Goal: Transaction & Acquisition: Purchase product/service

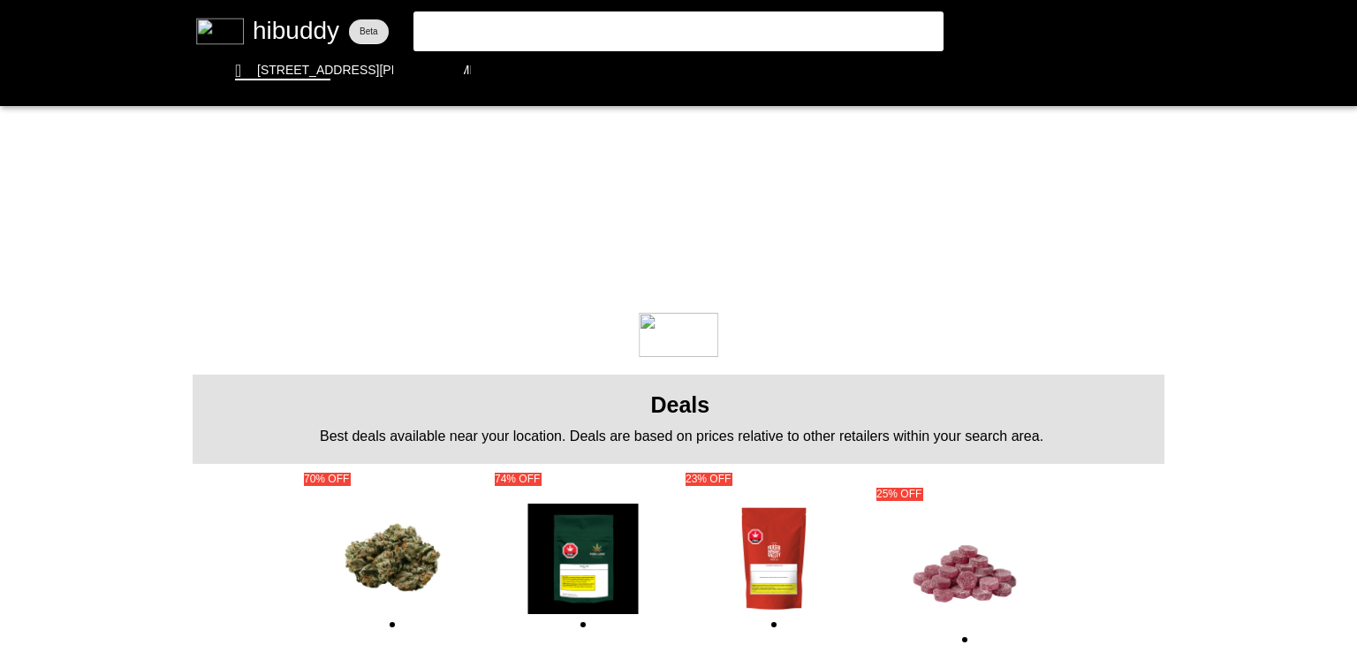
click at [505, 33] on flt-glass-pane at bounding box center [678, 322] width 1357 height 645
click at [499, 15] on flt-glass-pane at bounding box center [678, 322] width 1357 height 645
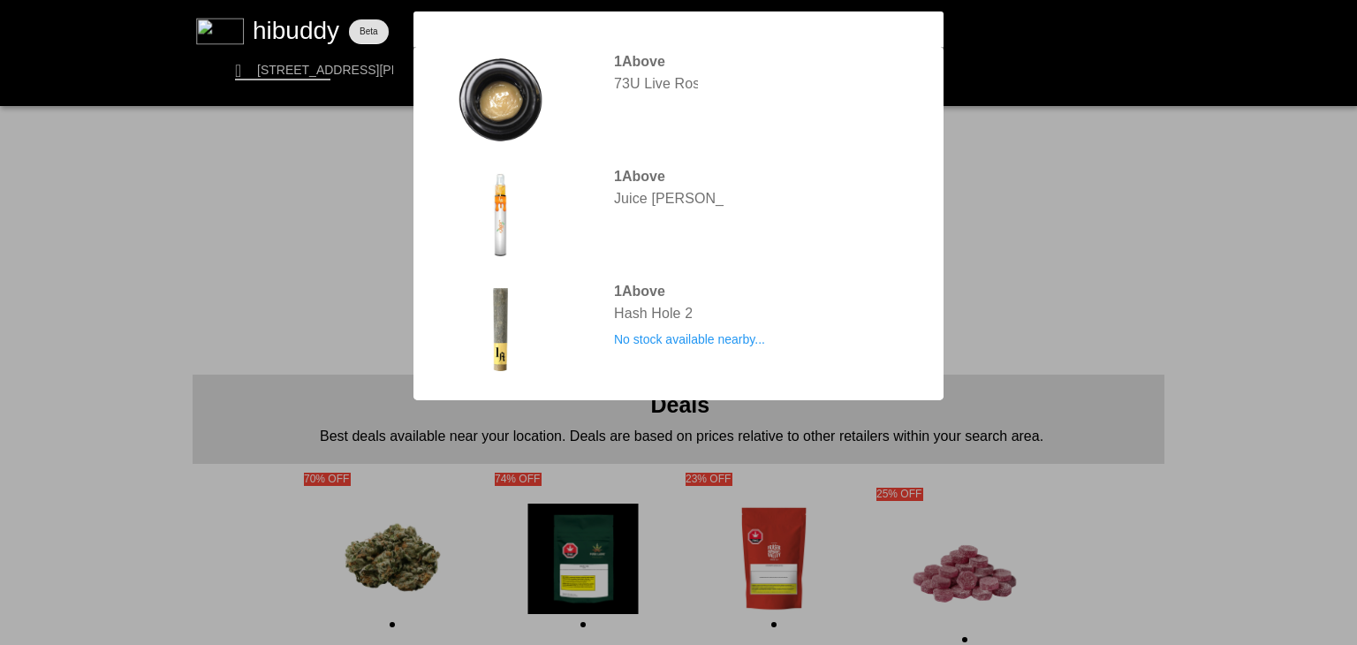
type input "1above"
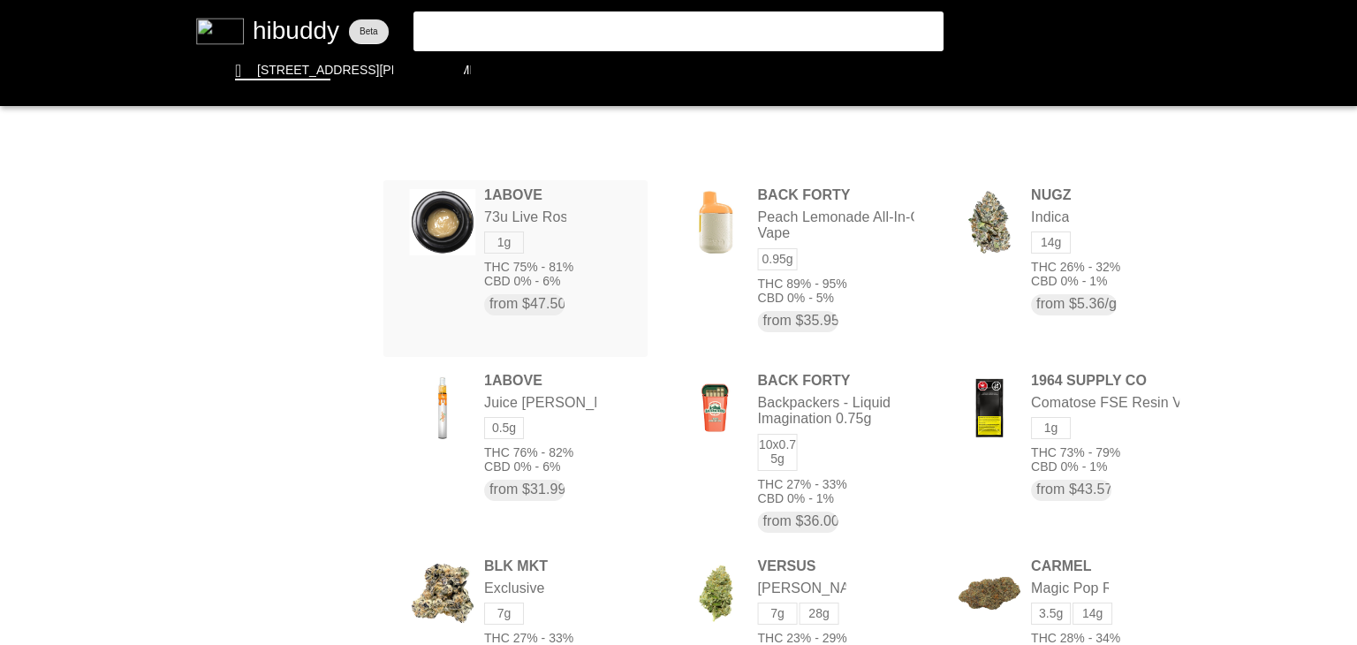
click at [531, 204] on flt-glass-pane at bounding box center [678, 322] width 1357 height 645
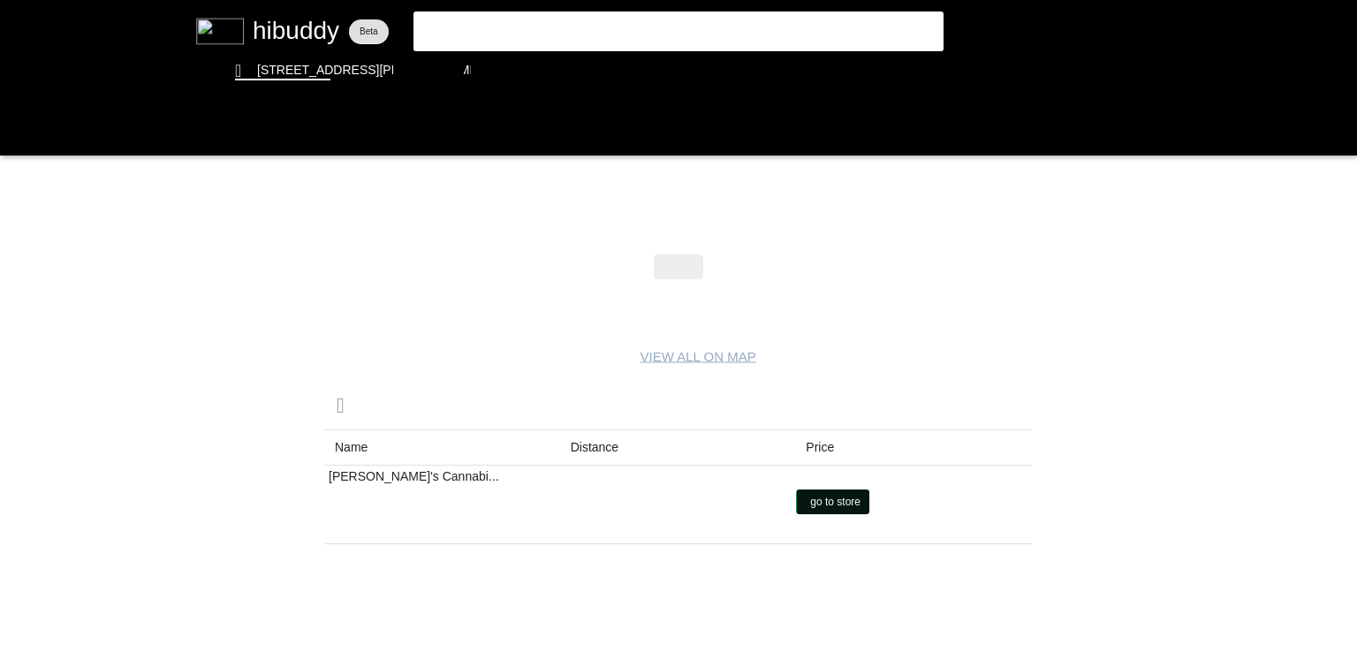
click at [825, 507] on flt-glass-pane at bounding box center [678, 322] width 1357 height 645
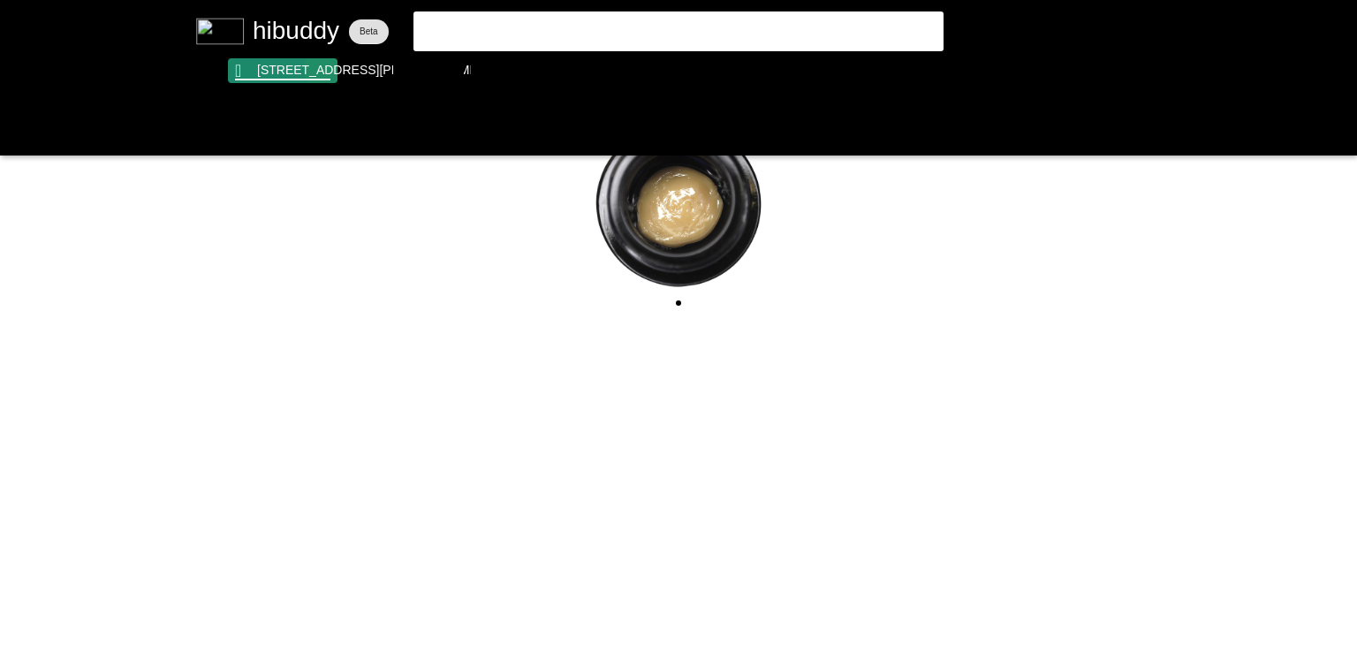
click at [324, 68] on flt-glass-pane at bounding box center [678, 322] width 1357 height 645
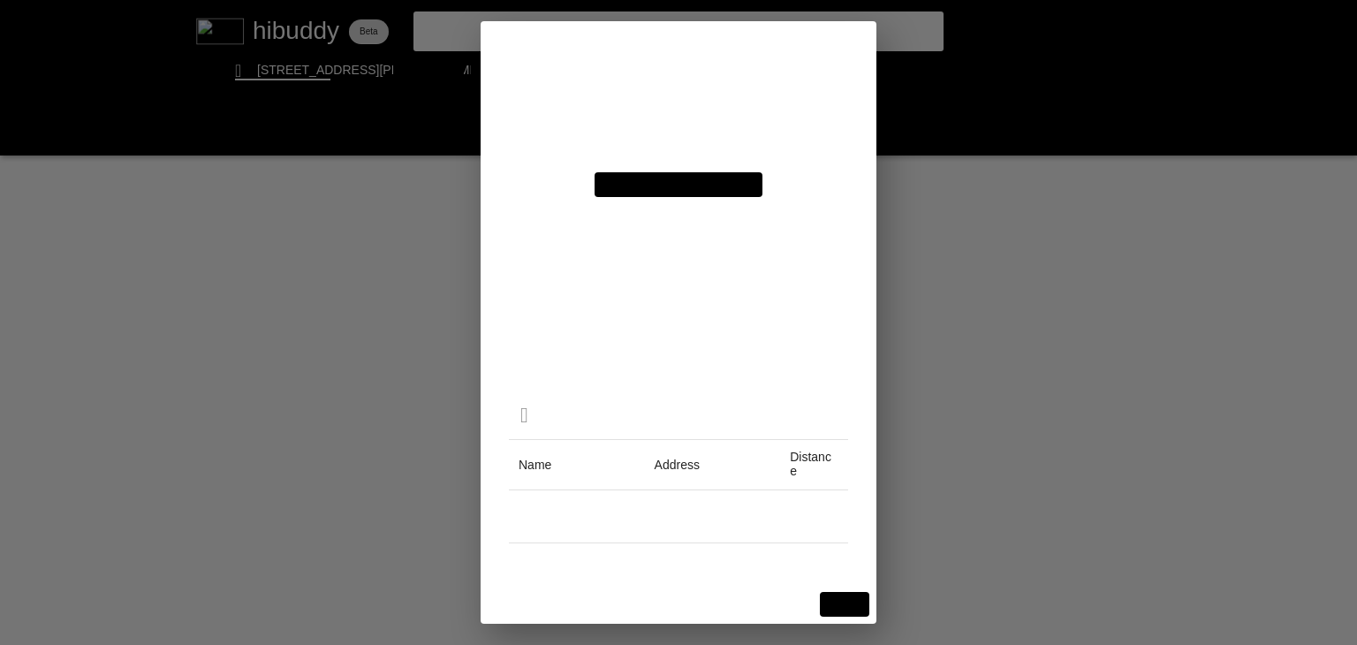
drag, startPoint x: 671, startPoint y: 269, endPoint x: 799, endPoint y: 260, distance: 127.6
click at [799, 260] on flt-glass-pane at bounding box center [678, 322] width 1357 height 645
click at [846, 609] on flt-glass-pane at bounding box center [678, 322] width 1357 height 645
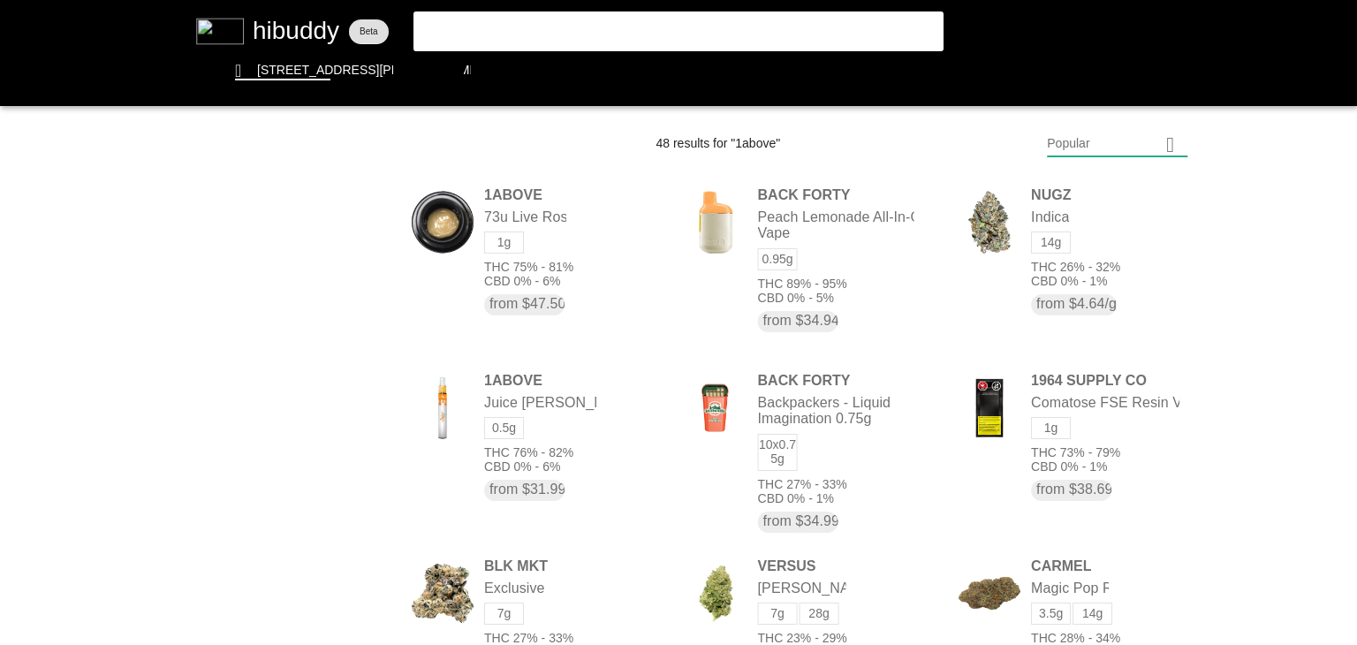
drag, startPoint x: 483, startPoint y: 13, endPoint x: 427, endPoint y: 27, distance: 58.3
click at [419, 26] on flt-glass-pane at bounding box center [678, 322] width 1357 height 645
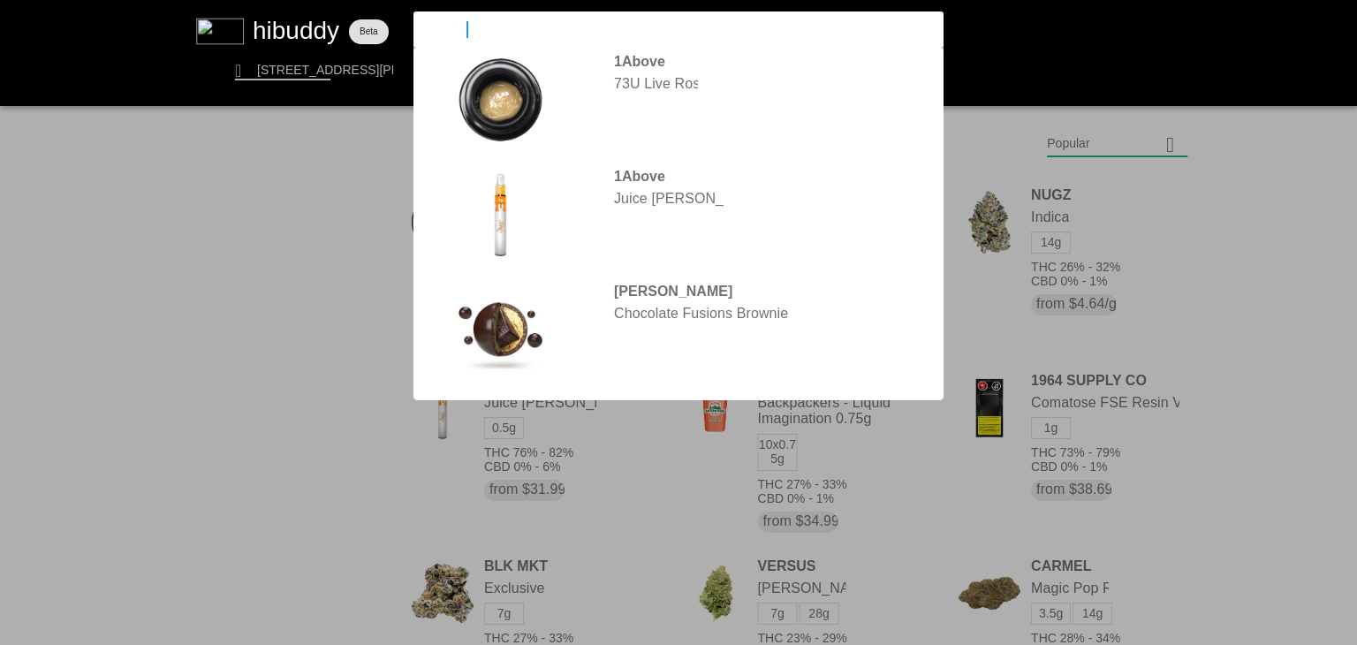
drag, startPoint x: 484, startPoint y: 29, endPoint x: 317, endPoint y: 14, distance: 167.7
click at [319, 14] on flt-glass-pane at bounding box center [678, 322] width 1357 height 645
type input "rosin"
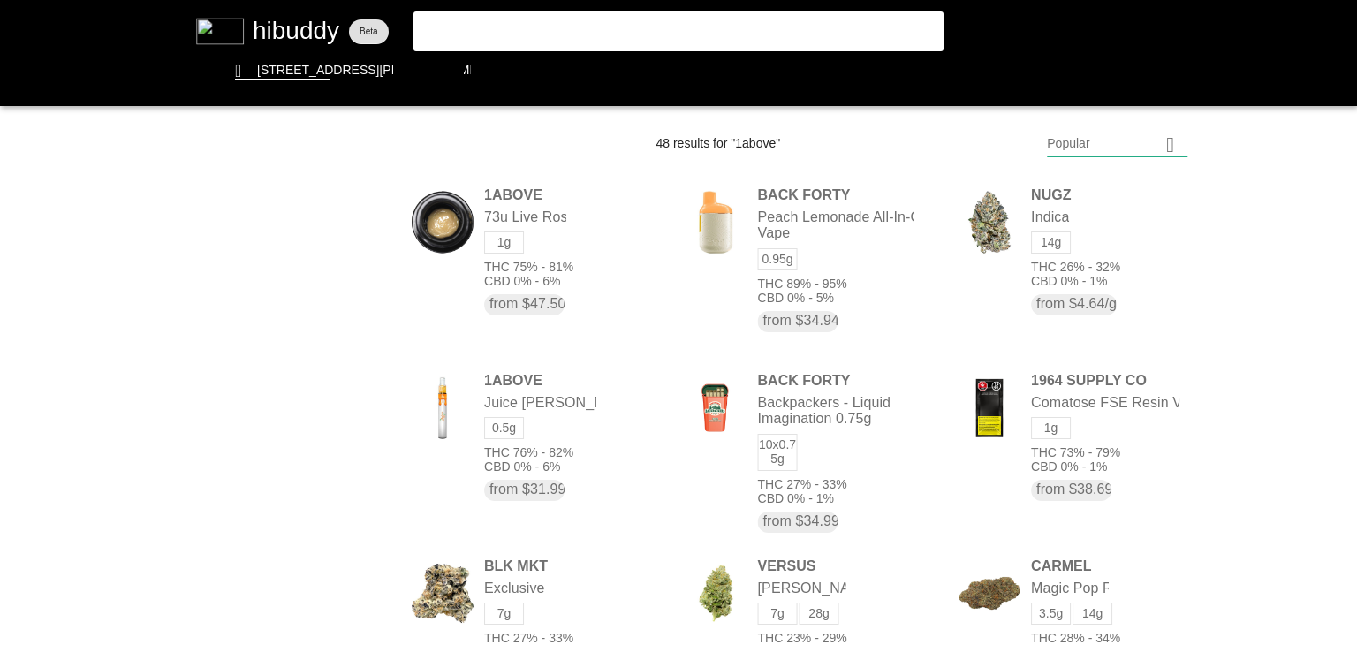
click at [1118, 146] on flt-glass-pane at bounding box center [678, 322] width 1357 height 645
click at [1126, 229] on flt-glass-pane at bounding box center [678, 322] width 1357 height 645
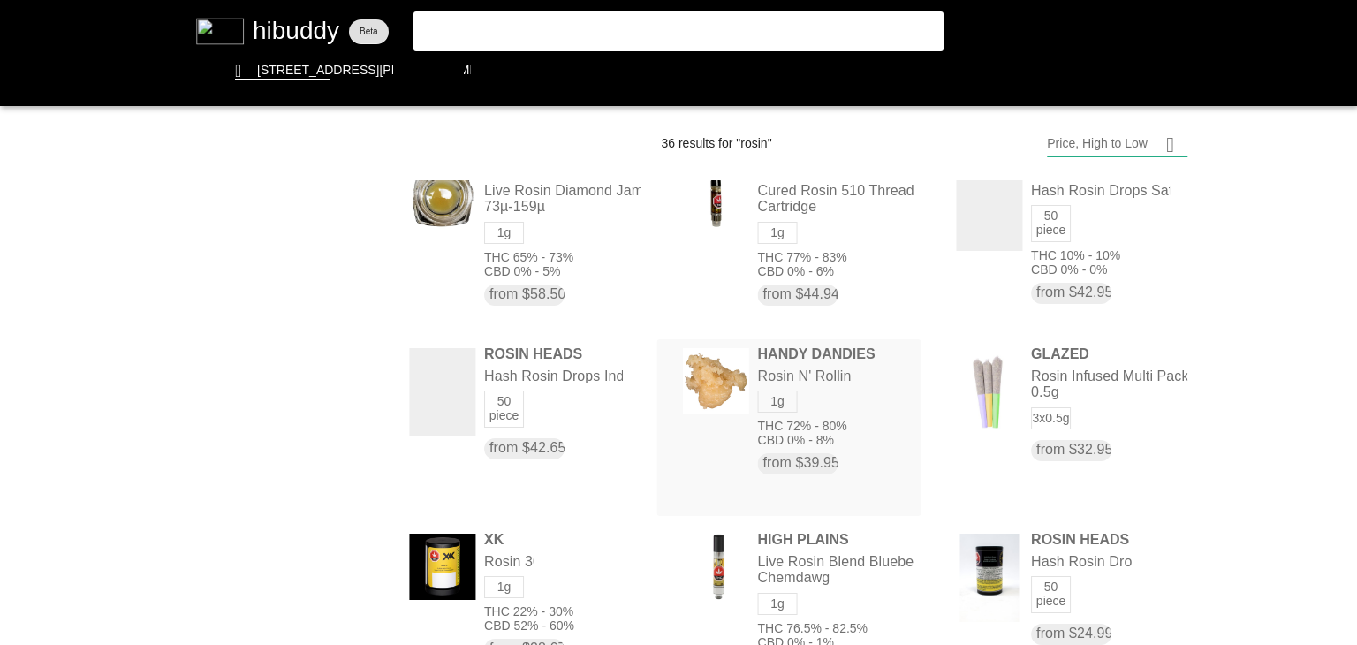
click at [865, 390] on flt-glass-pane at bounding box center [678, 322] width 1357 height 645
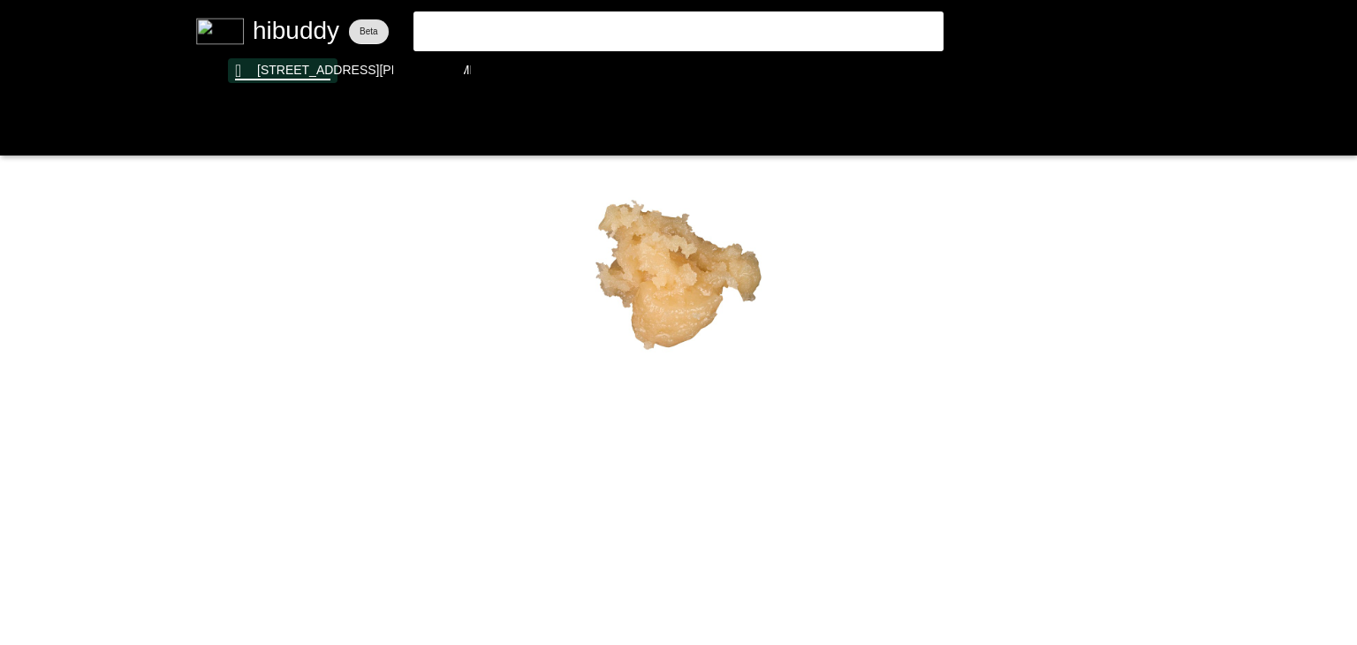
click at [326, 75] on flt-glass-pane at bounding box center [678, 322] width 1357 height 645
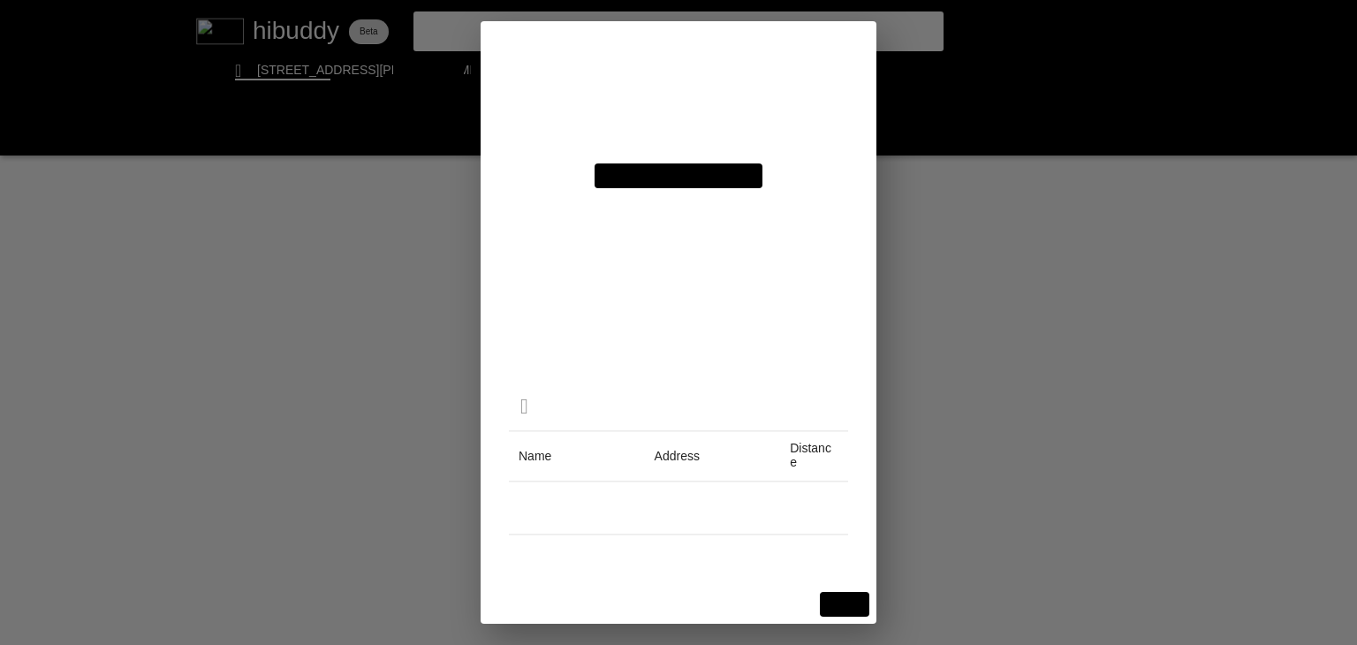
drag, startPoint x: 778, startPoint y: 262, endPoint x: 671, endPoint y: 259, distance: 107.8
click at [671, 259] on flt-glass-pane at bounding box center [678, 322] width 1357 height 645
drag, startPoint x: 796, startPoint y: 262, endPoint x: 682, endPoint y: 260, distance: 114.0
click at [682, 260] on flt-glass-pane at bounding box center [678, 322] width 1357 height 645
click at [1068, 293] on flt-glass-pane at bounding box center [678, 322] width 1357 height 645
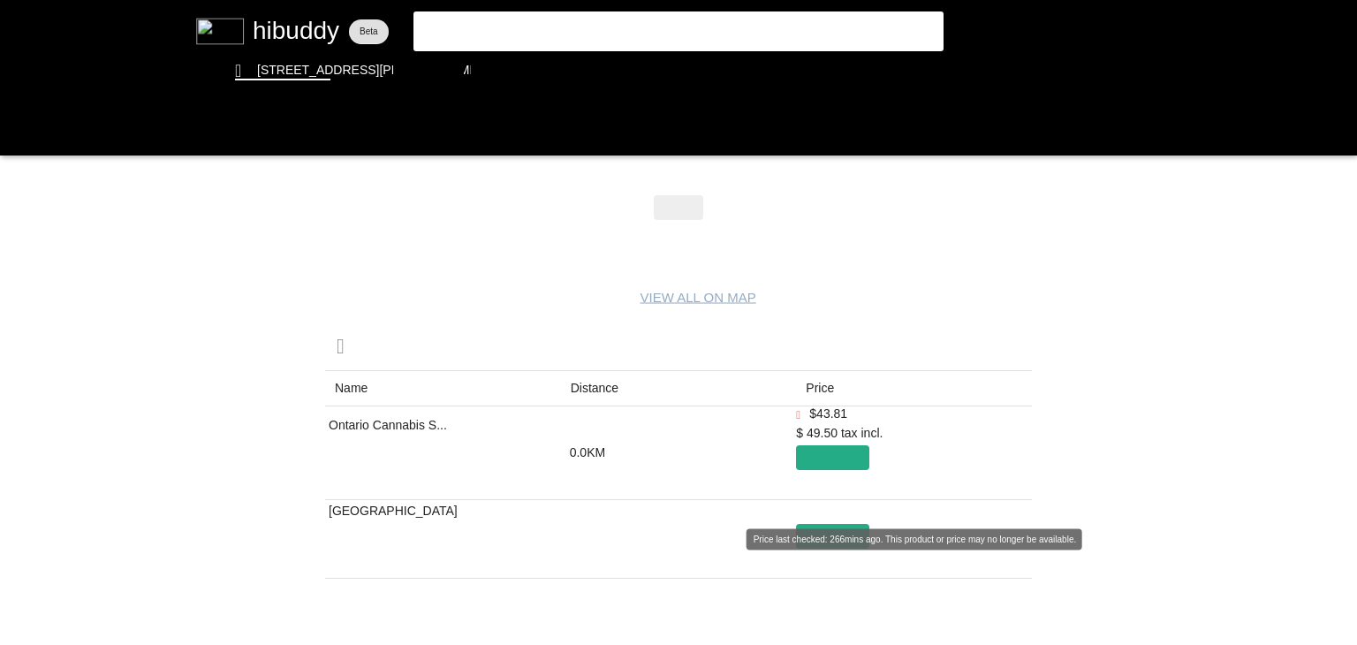
click at [823, 535] on flt-glass-pane at bounding box center [678, 322] width 1357 height 645
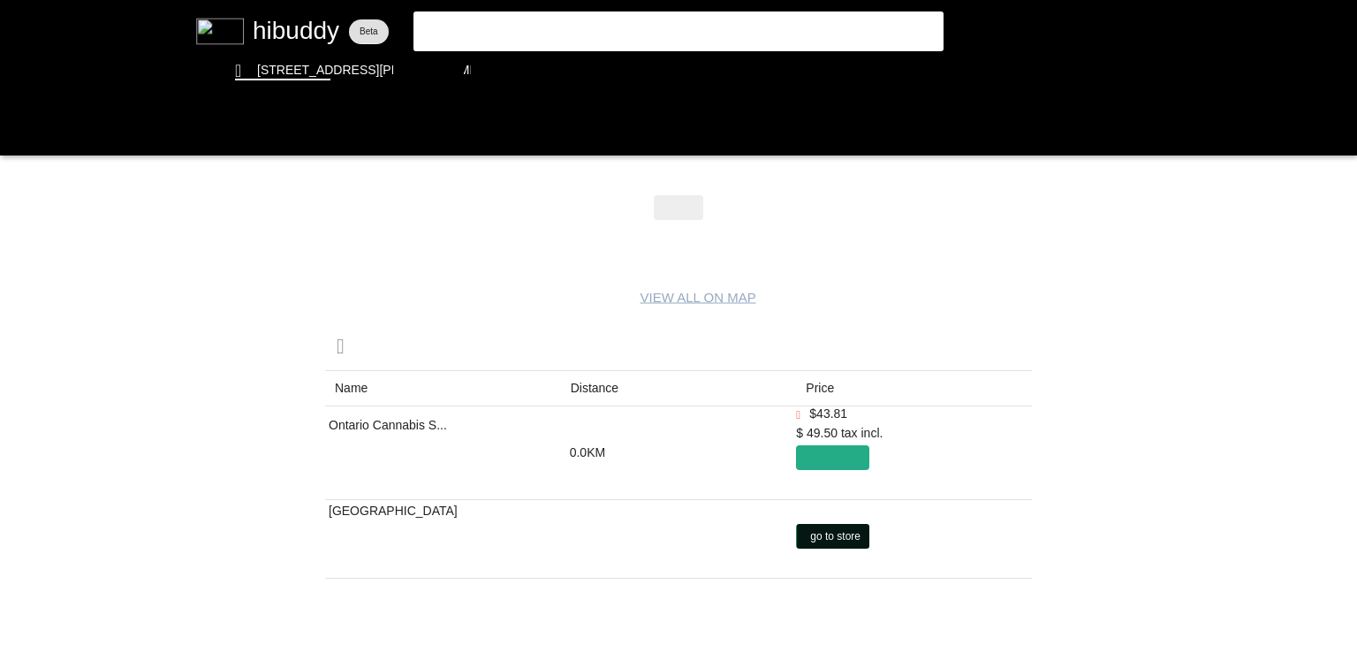
click at [821, 535] on flt-glass-pane at bounding box center [678, 322] width 1357 height 645
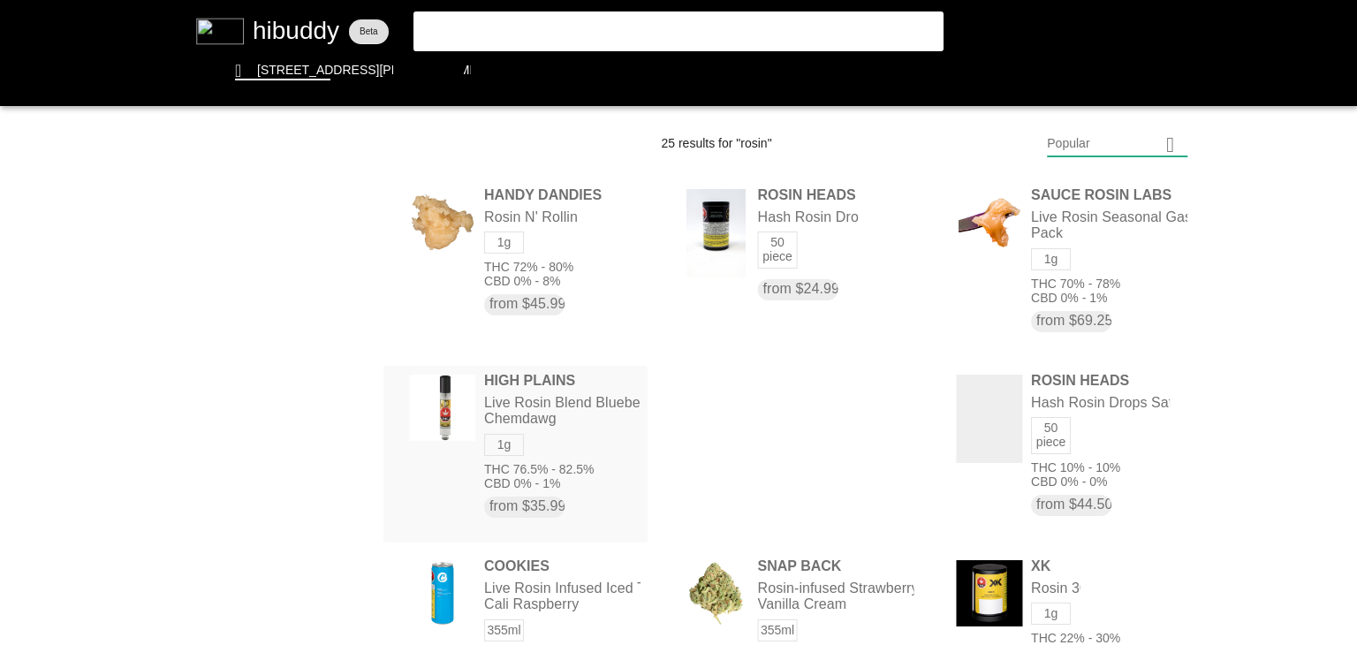
click at [612, 428] on flt-glass-pane at bounding box center [678, 322] width 1357 height 645
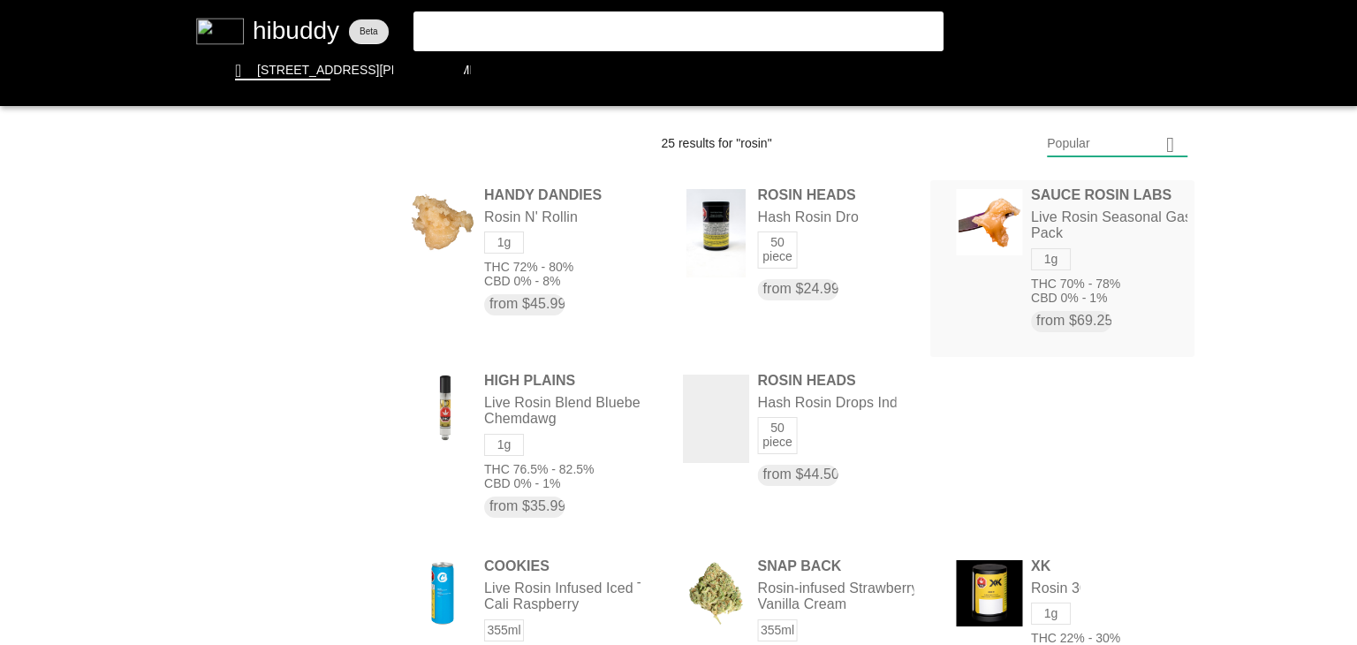
click at [1174, 240] on flt-glass-pane at bounding box center [678, 322] width 1357 height 645
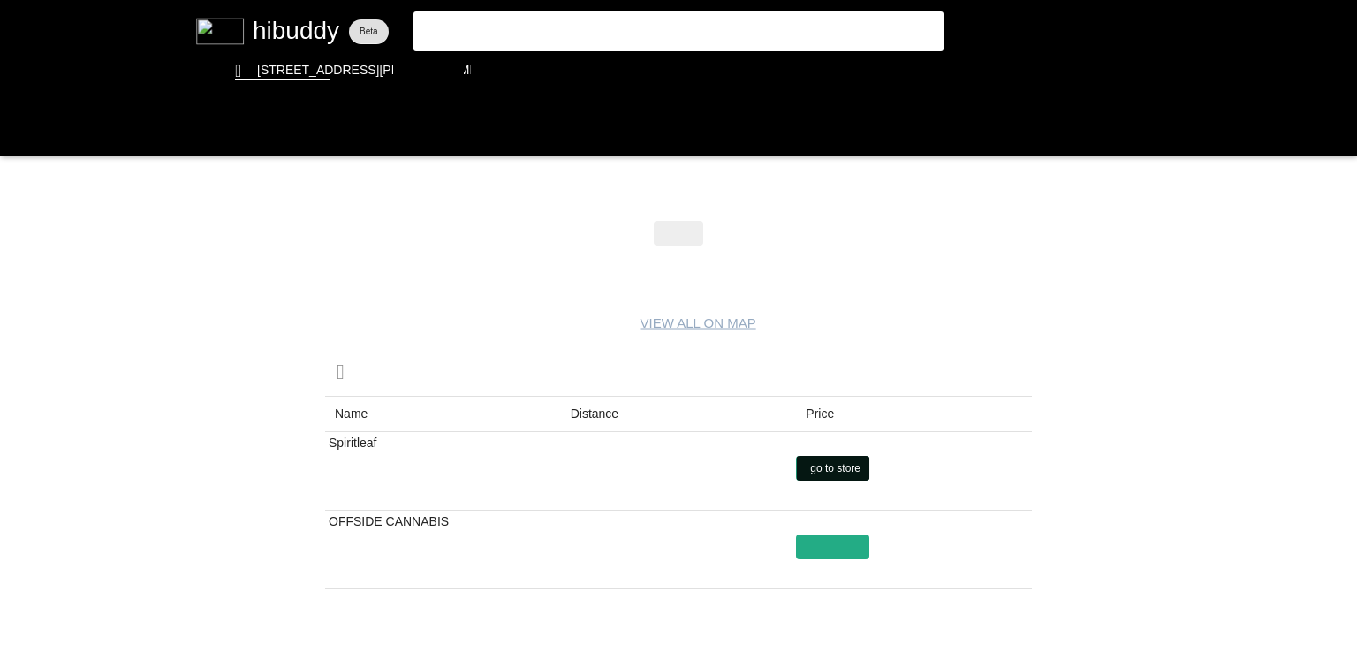
click at [818, 466] on flt-glass-pane at bounding box center [678, 322] width 1357 height 645
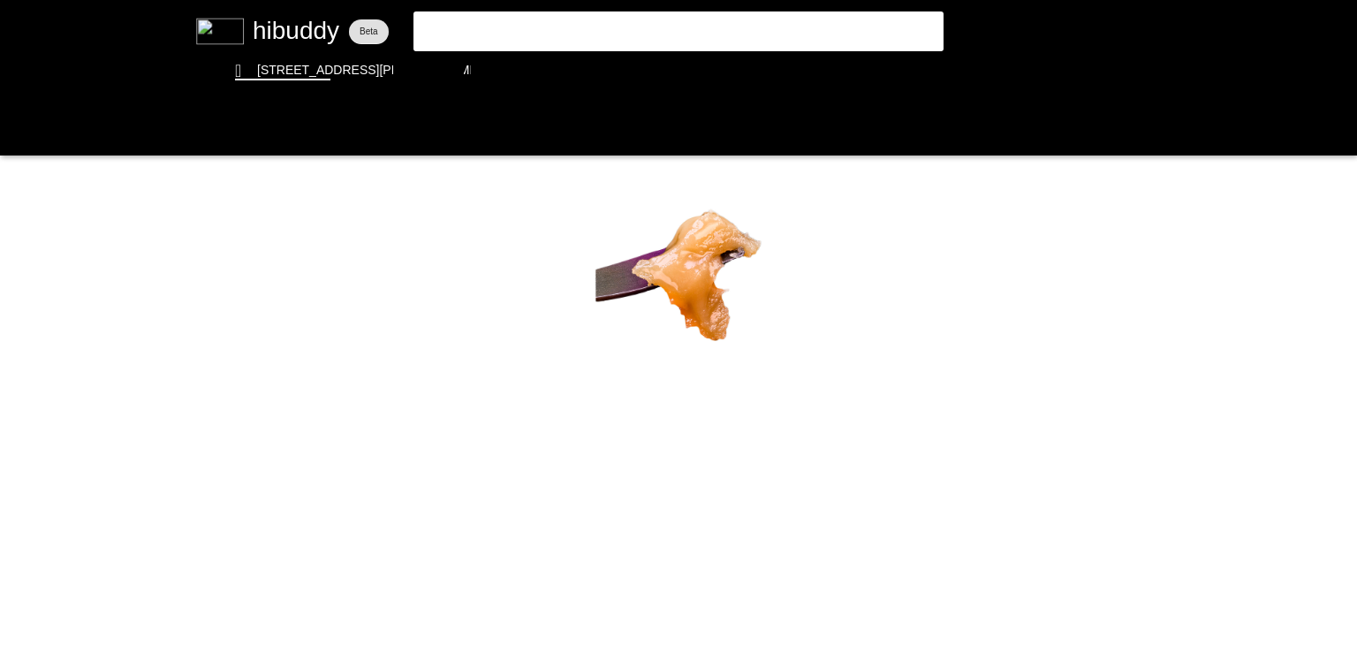
click at [262, 37] on flt-glass-pane at bounding box center [678, 322] width 1357 height 645
